Goal: Information Seeking & Learning: Learn about a topic

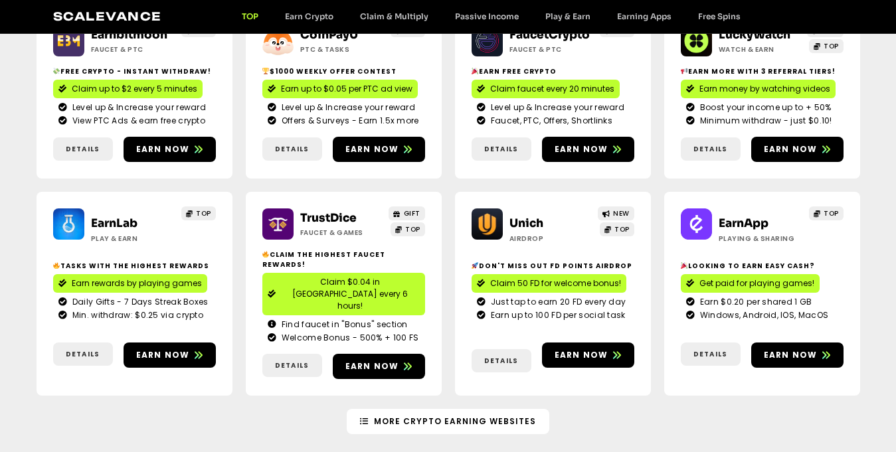
scroll to position [199, 0]
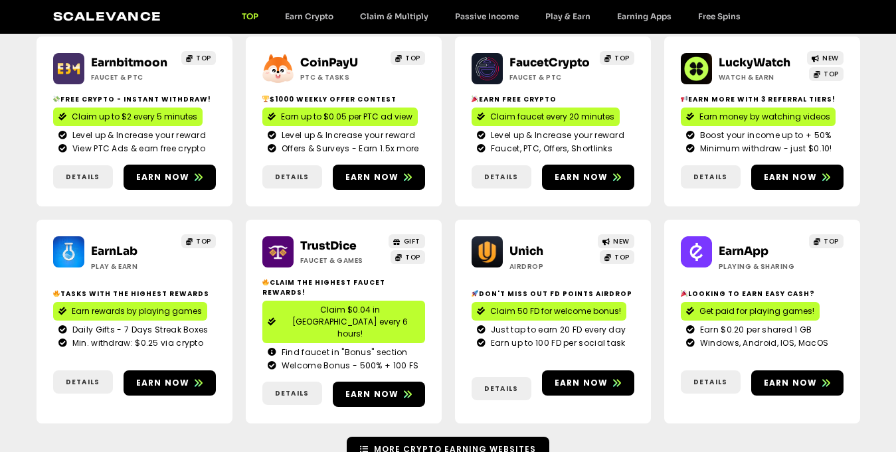
click at [487, 444] on span "More Crypto Earning Websites" at bounding box center [455, 450] width 162 height 12
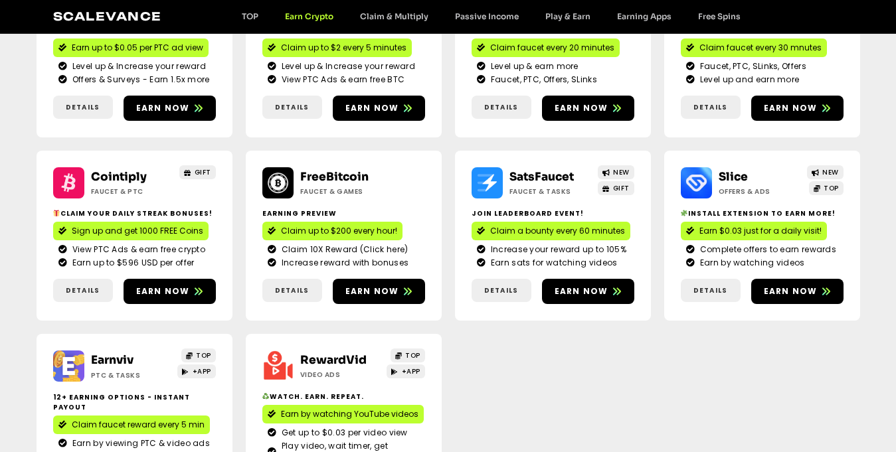
scroll to position [266, 0]
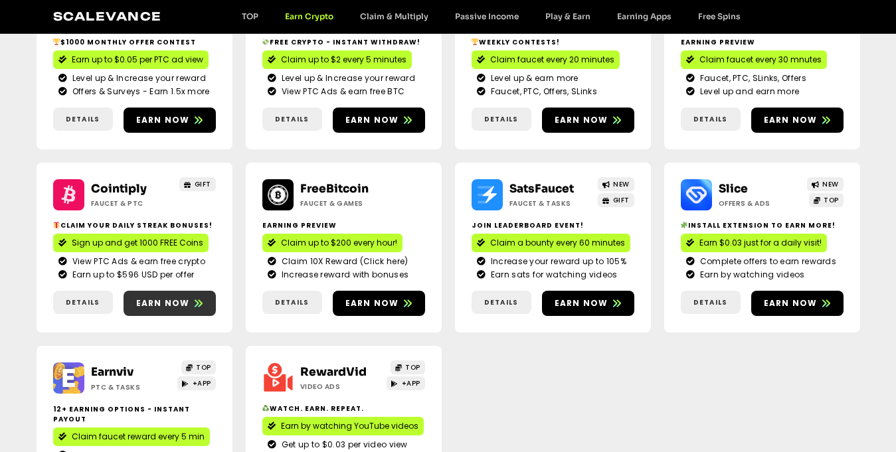
click at [158, 299] on span "Earn now" at bounding box center [163, 304] width 54 height 12
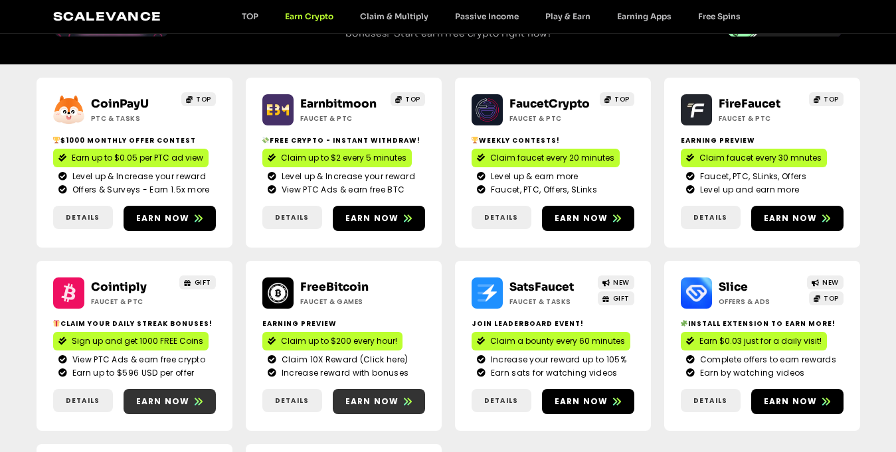
scroll to position [133, 0]
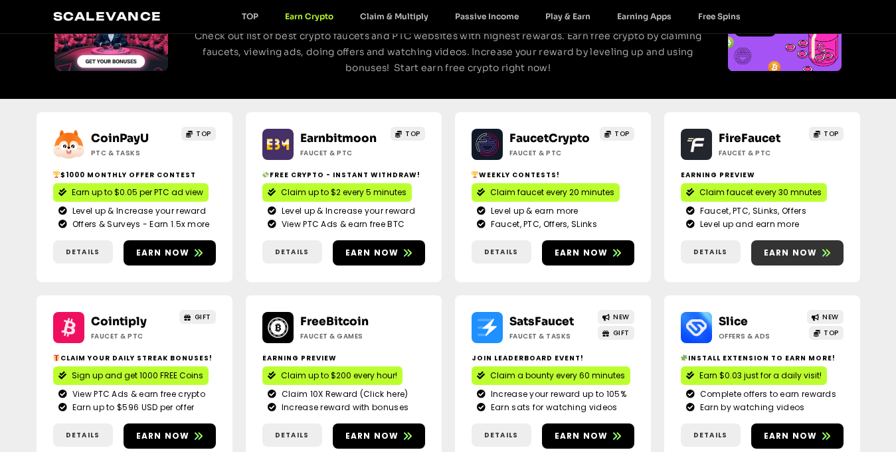
click at [792, 251] on span "Earn now" at bounding box center [791, 253] width 54 height 12
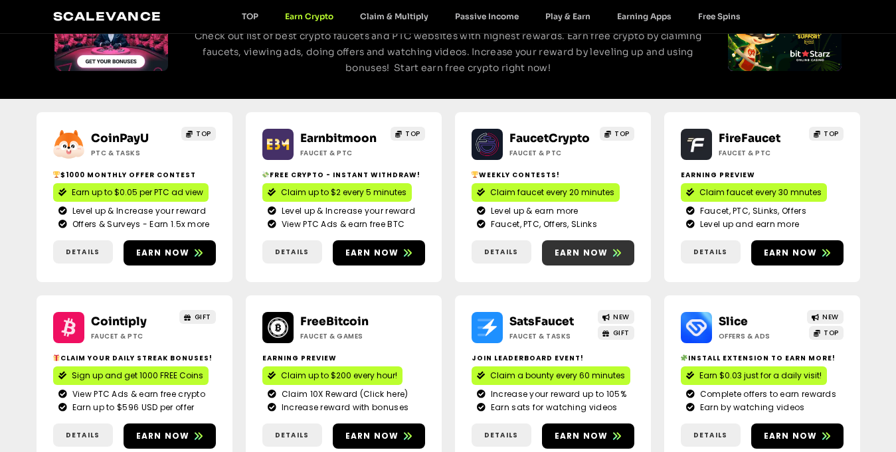
click at [573, 255] on span "Earn now" at bounding box center [582, 253] width 54 height 12
